Goal: Task Accomplishment & Management: Manage account settings

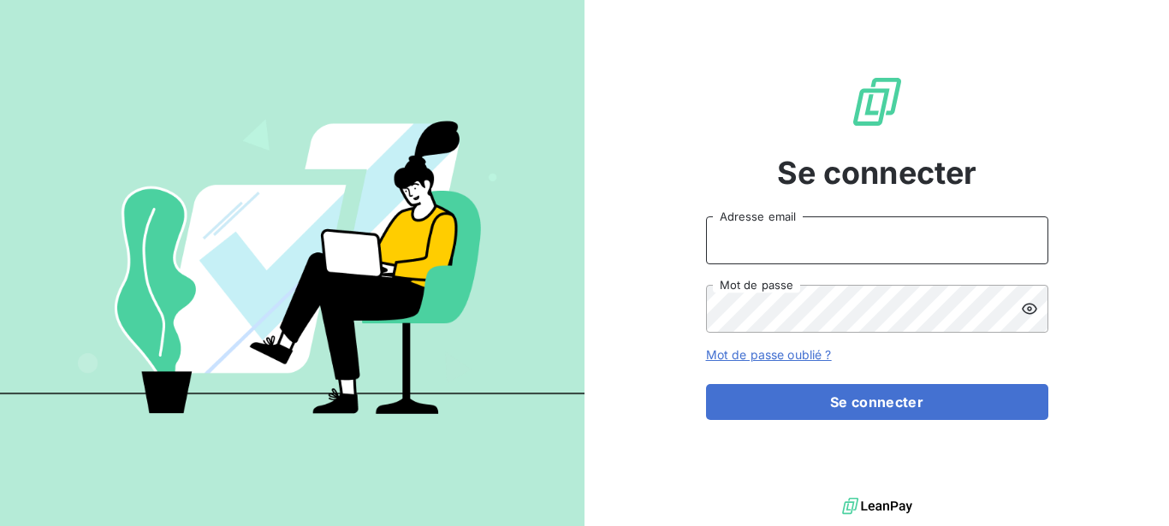
click at [819, 241] on input "Adresse email" at bounding box center [877, 241] width 342 height 48
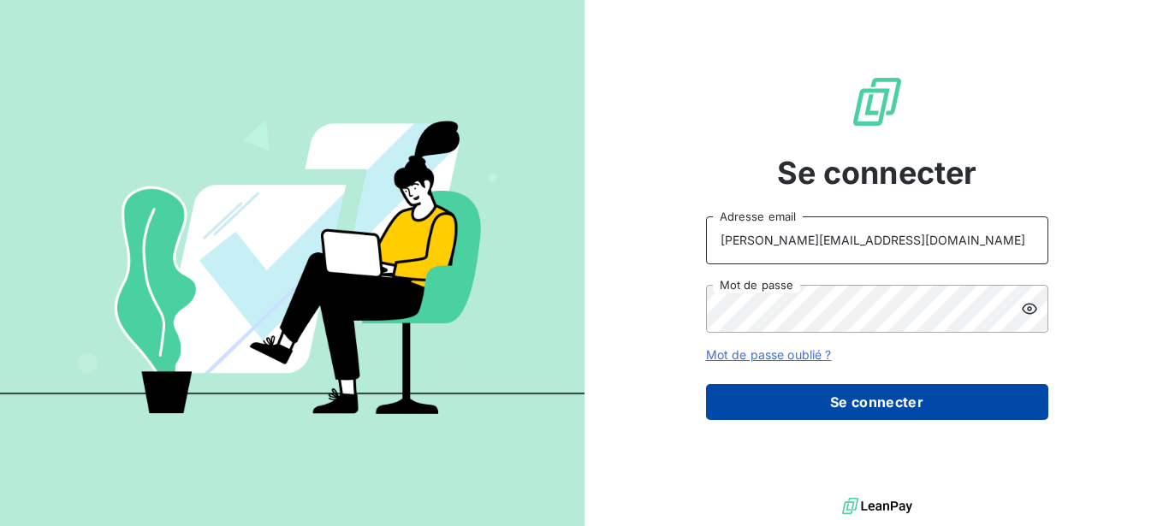
type input "[PERSON_NAME][EMAIL_ADDRESS][DOMAIN_NAME]"
click at [835, 397] on button "Se connecter" at bounding box center [877, 402] width 342 height 36
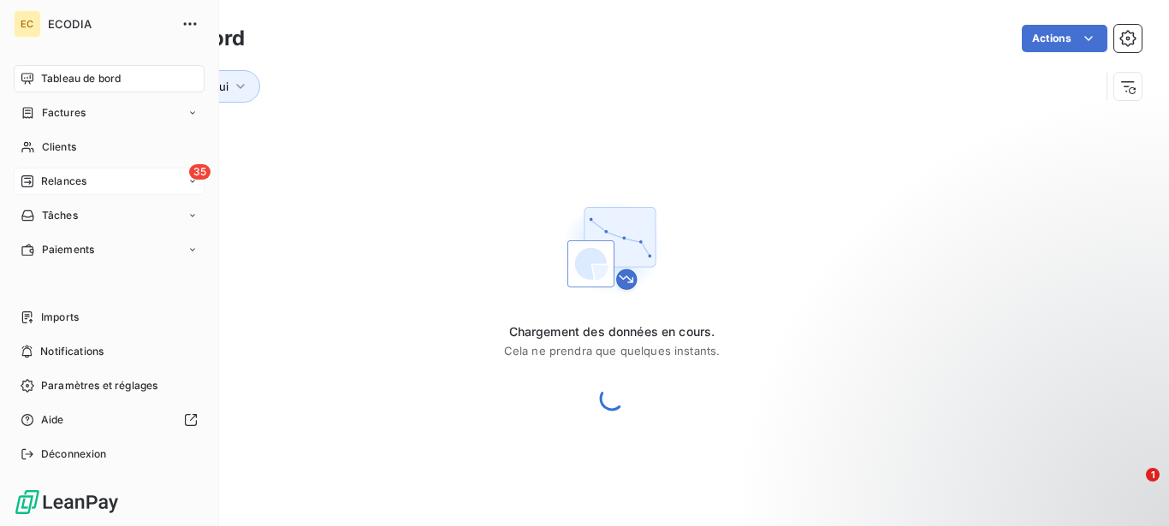
click at [39, 183] on div "Relances" at bounding box center [54, 181] width 66 height 15
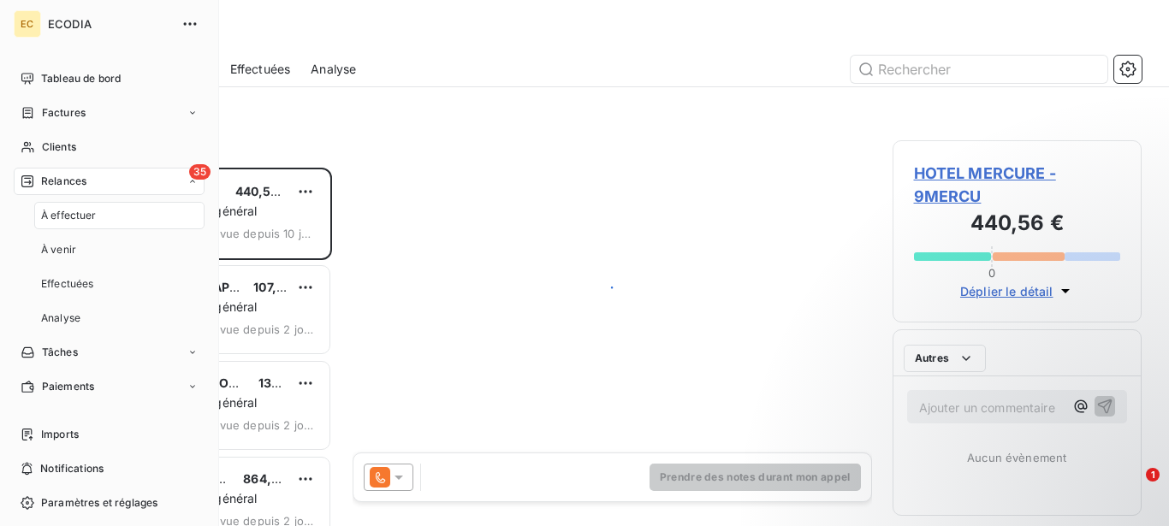
scroll to position [344, 234]
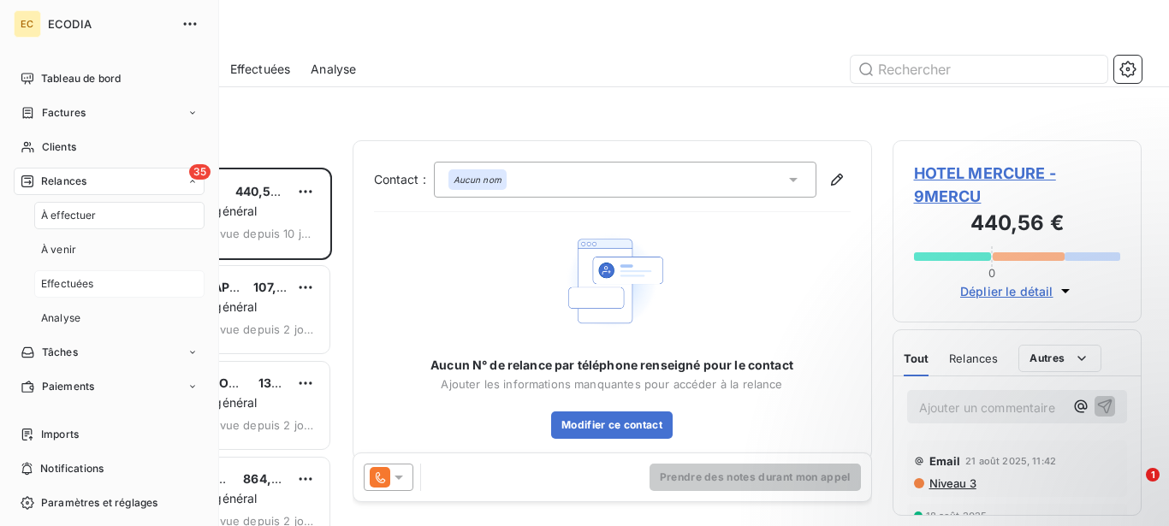
click at [101, 290] on div "Effectuées" at bounding box center [119, 283] width 170 height 27
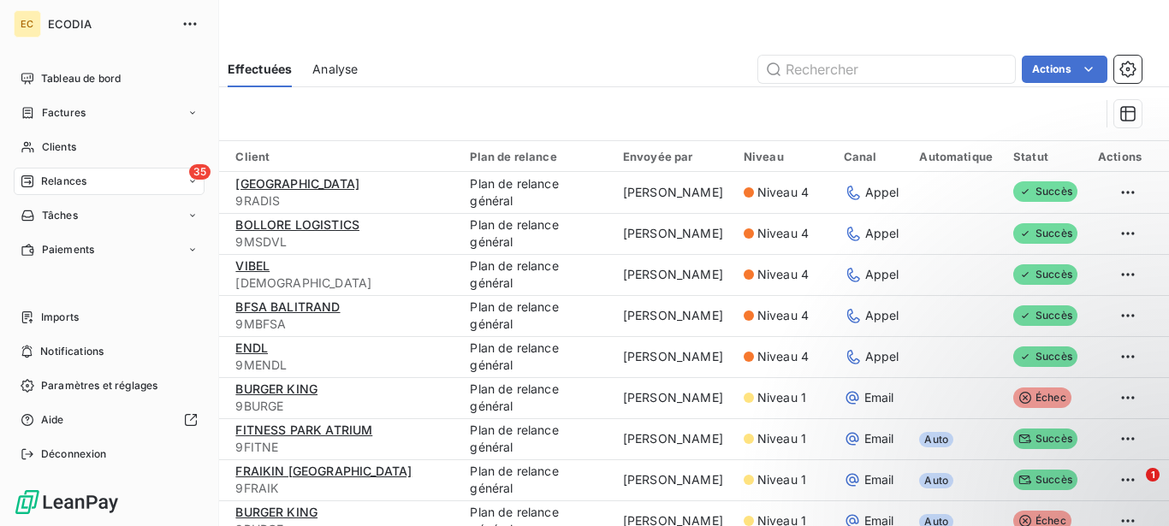
click at [35, 180] on div "Relances" at bounding box center [54, 181] width 66 height 15
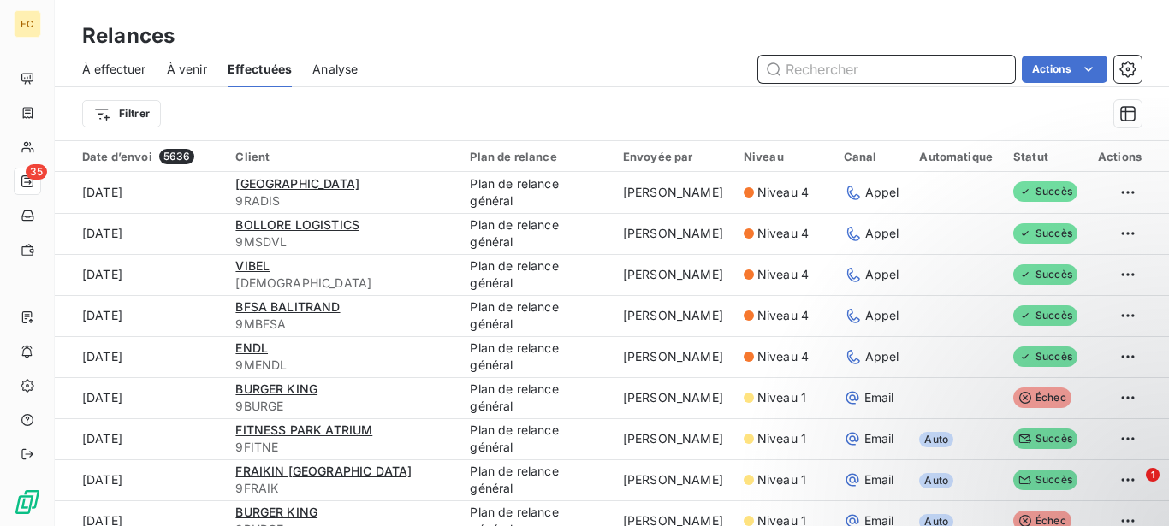
click at [798, 73] on input "text" at bounding box center [886, 69] width 257 height 27
type input "ollandini"
